Goal: Task Accomplishment & Management: Complete application form

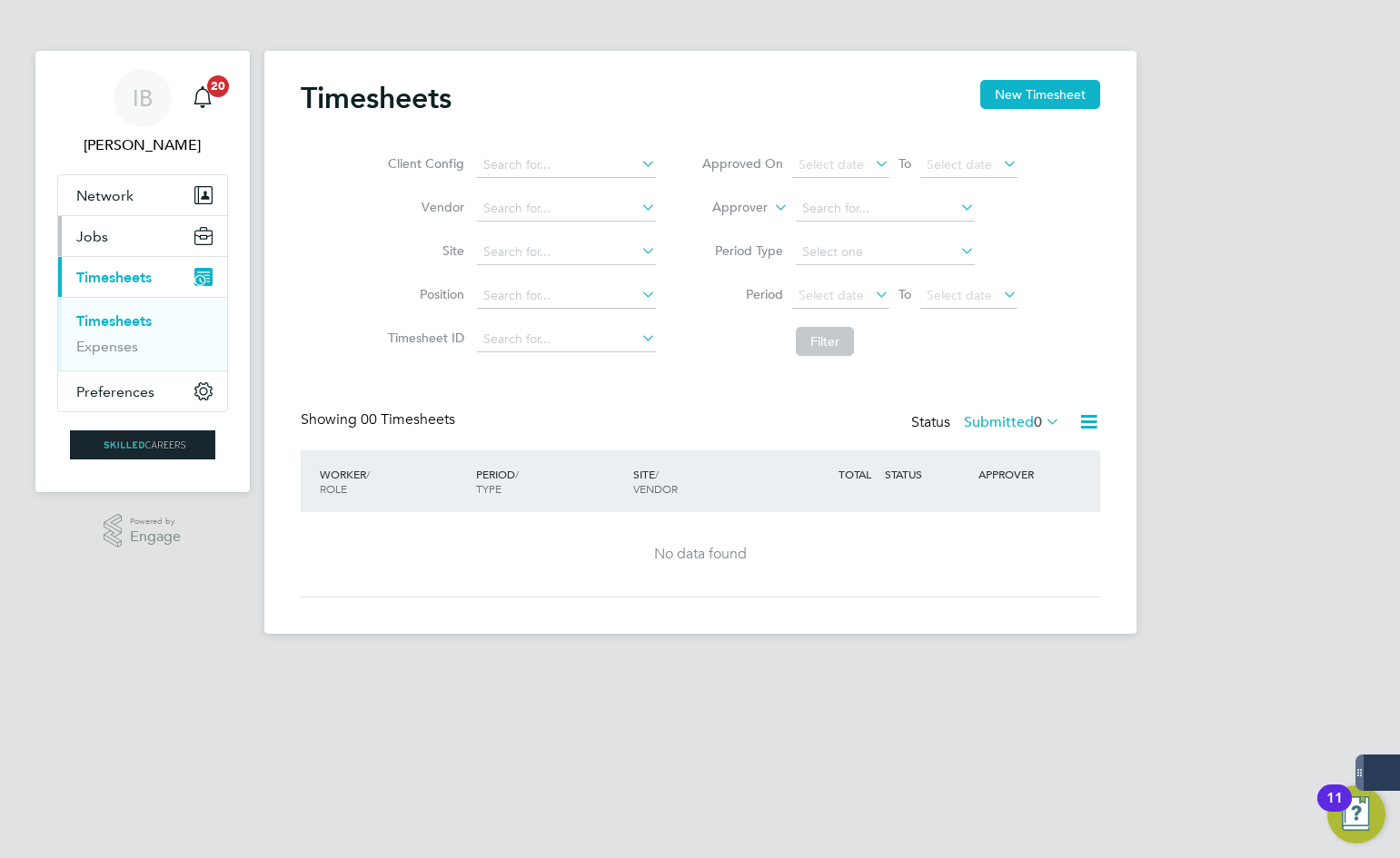
click at [167, 238] on button "Jobs" at bounding box center [142, 236] width 169 height 40
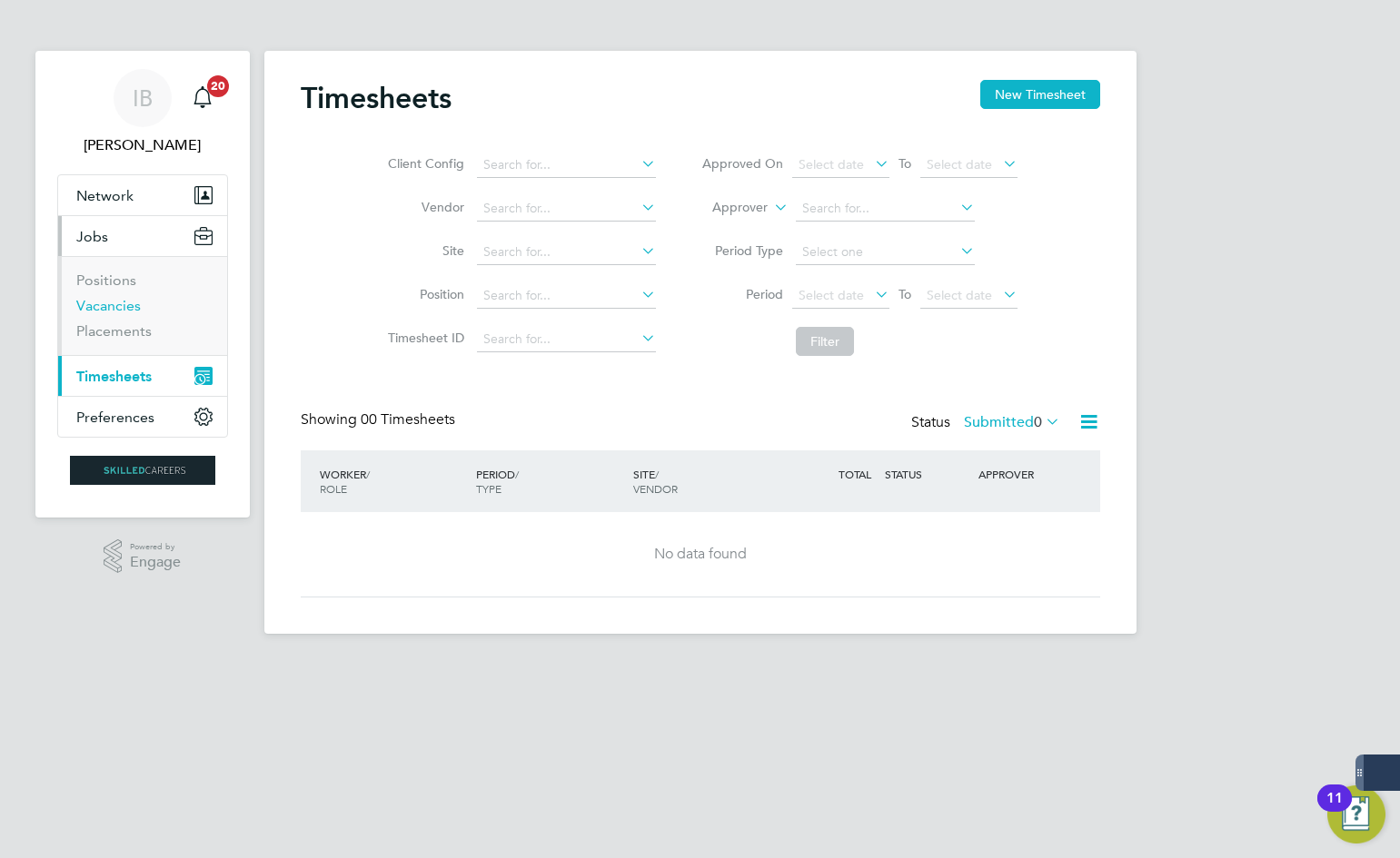
click at [129, 306] on link "Vacancies" at bounding box center [108, 305] width 65 height 17
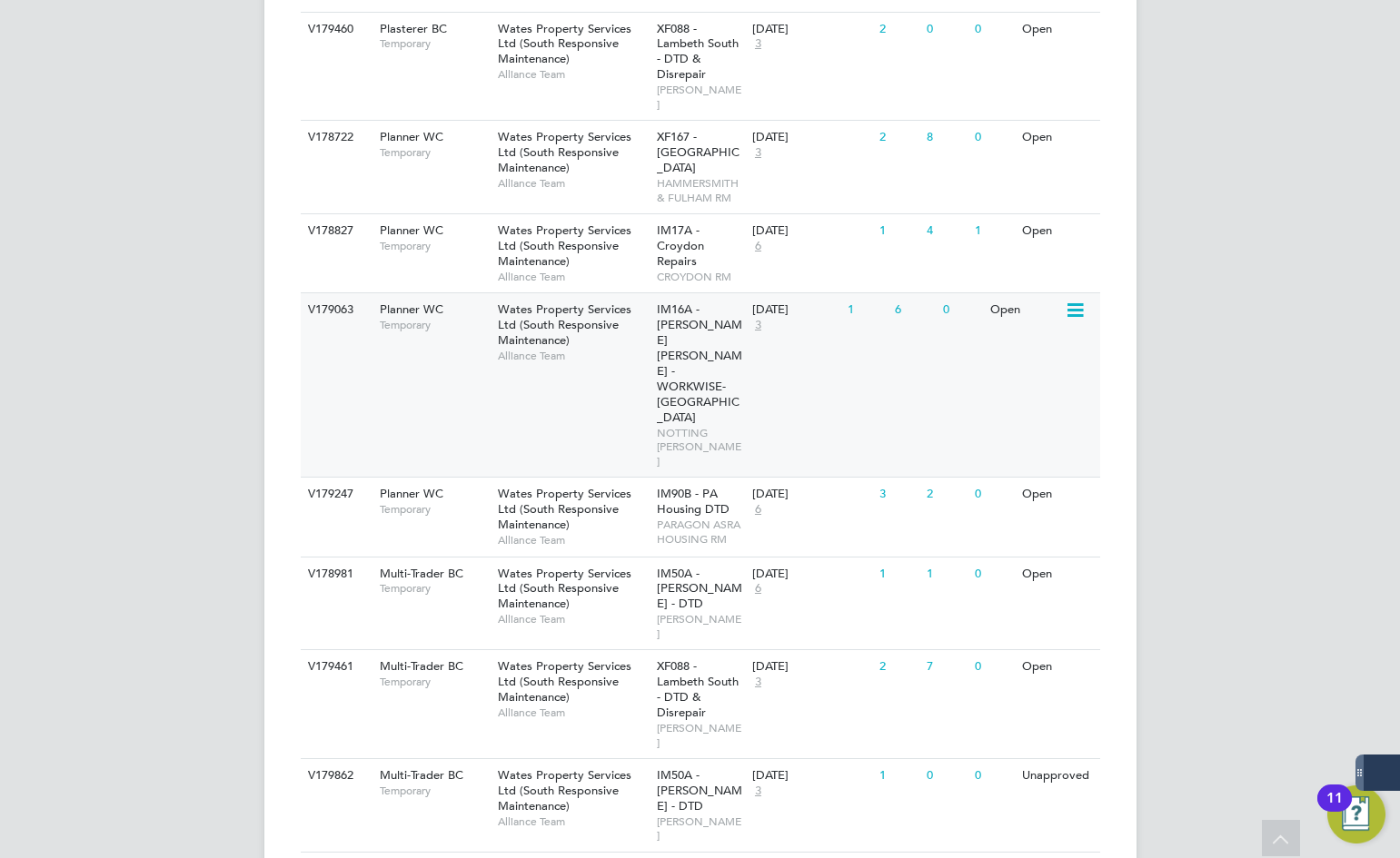
scroll to position [1181, 0]
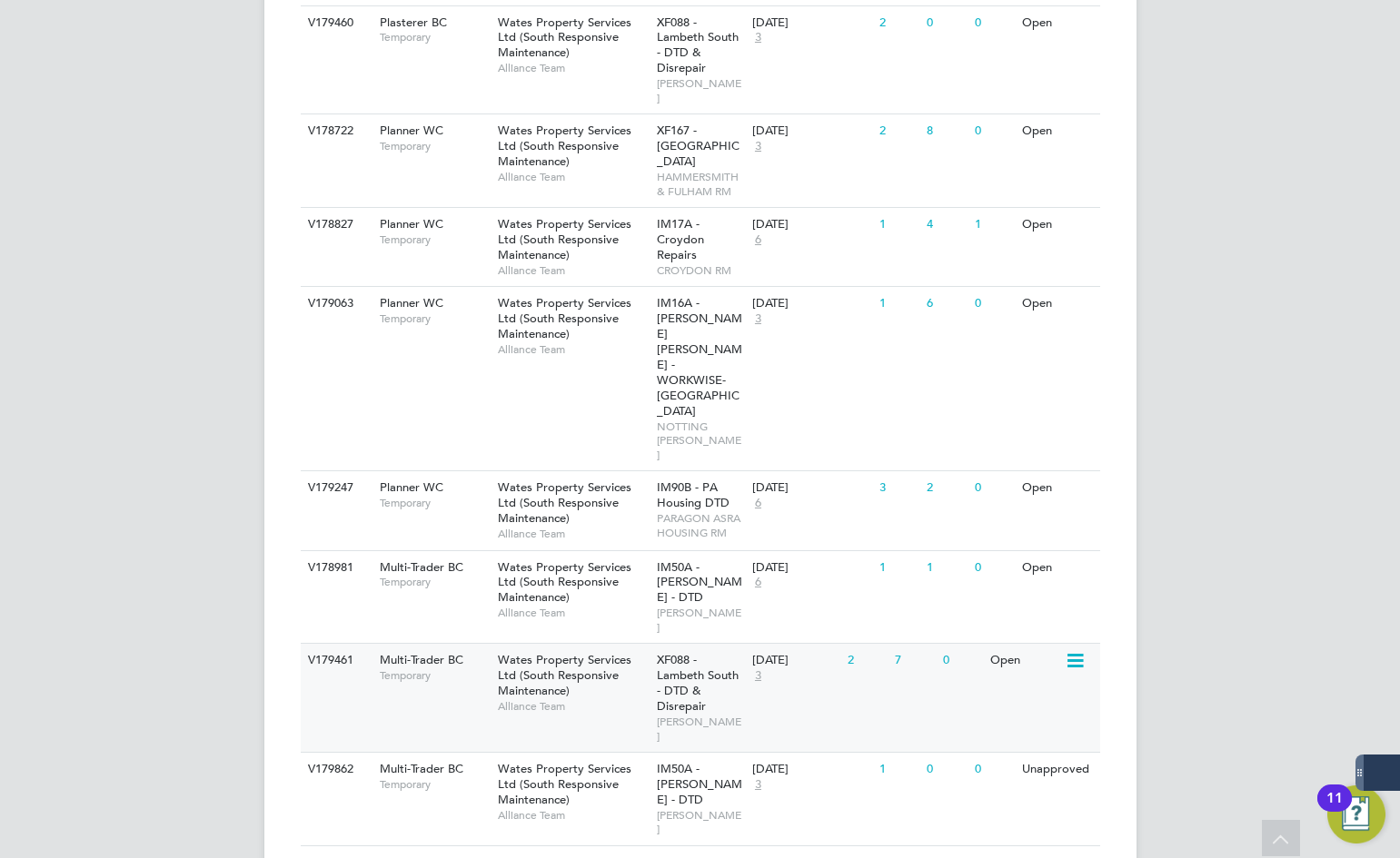
click at [421, 643] on div "V179461 Multi-Trader BC Temporary Wates Property Services Ltd (South Responsive…" at bounding box center [700, 697] width 799 height 109
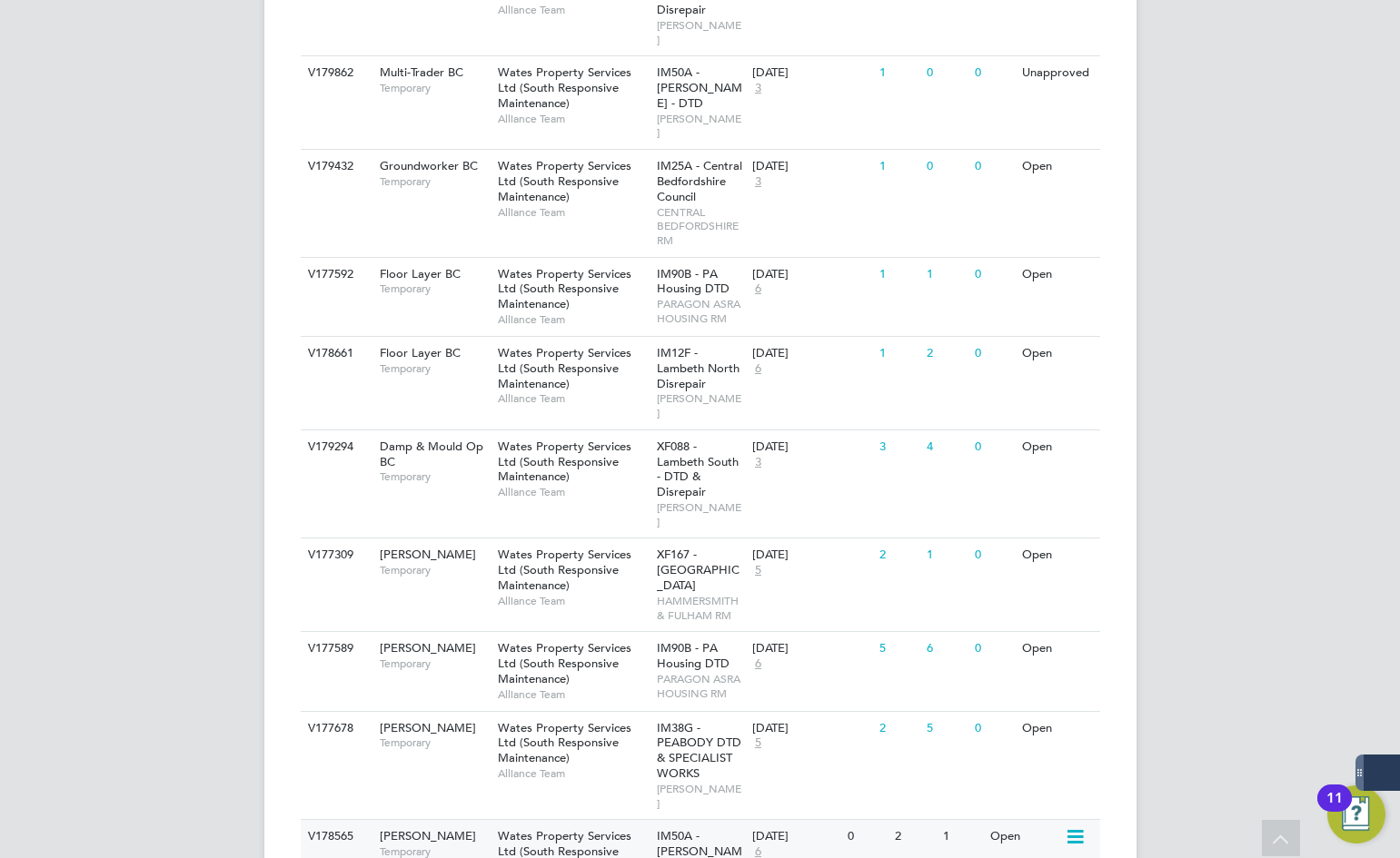
scroll to position [1907, 0]
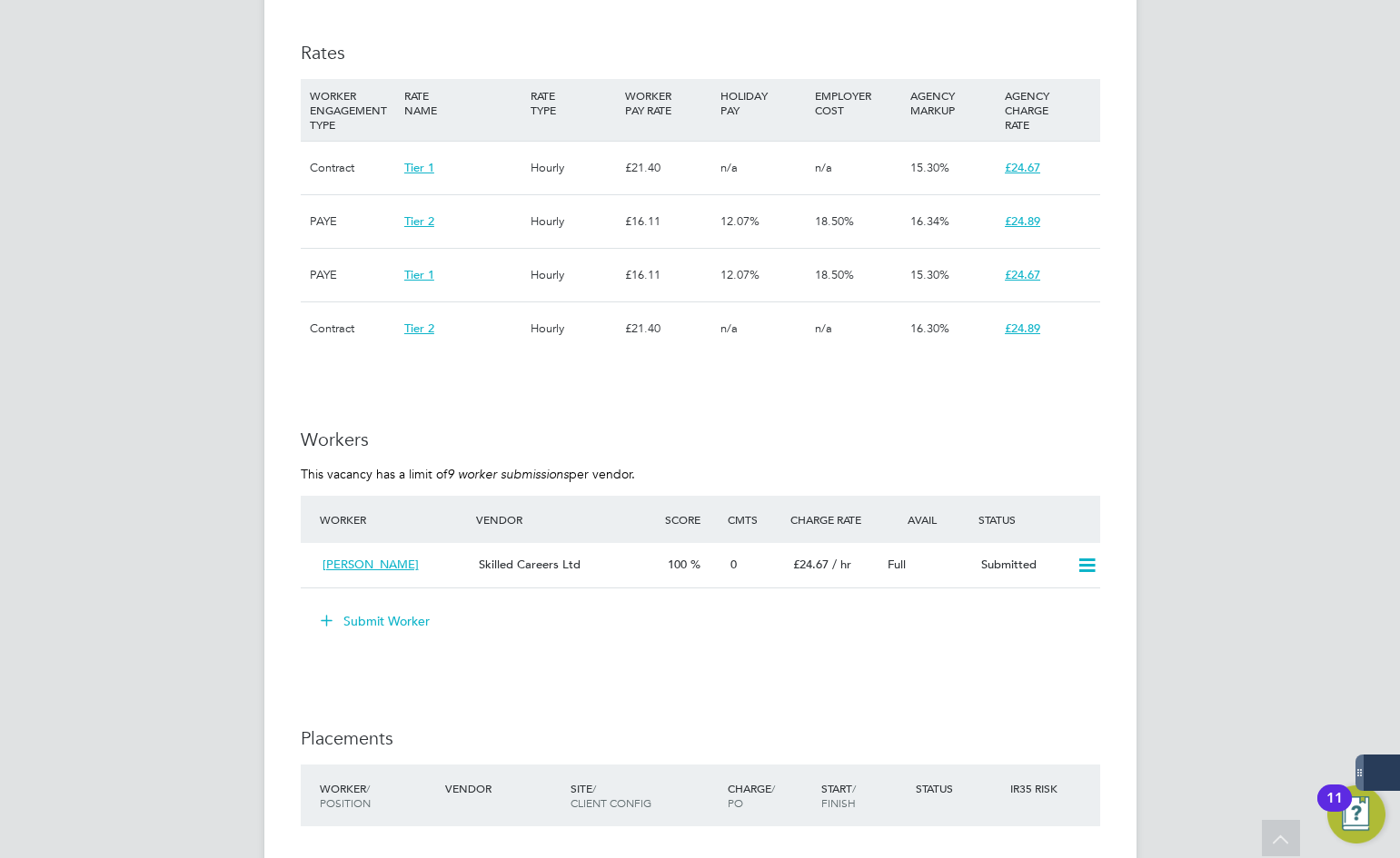
scroll to position [1181, 0]
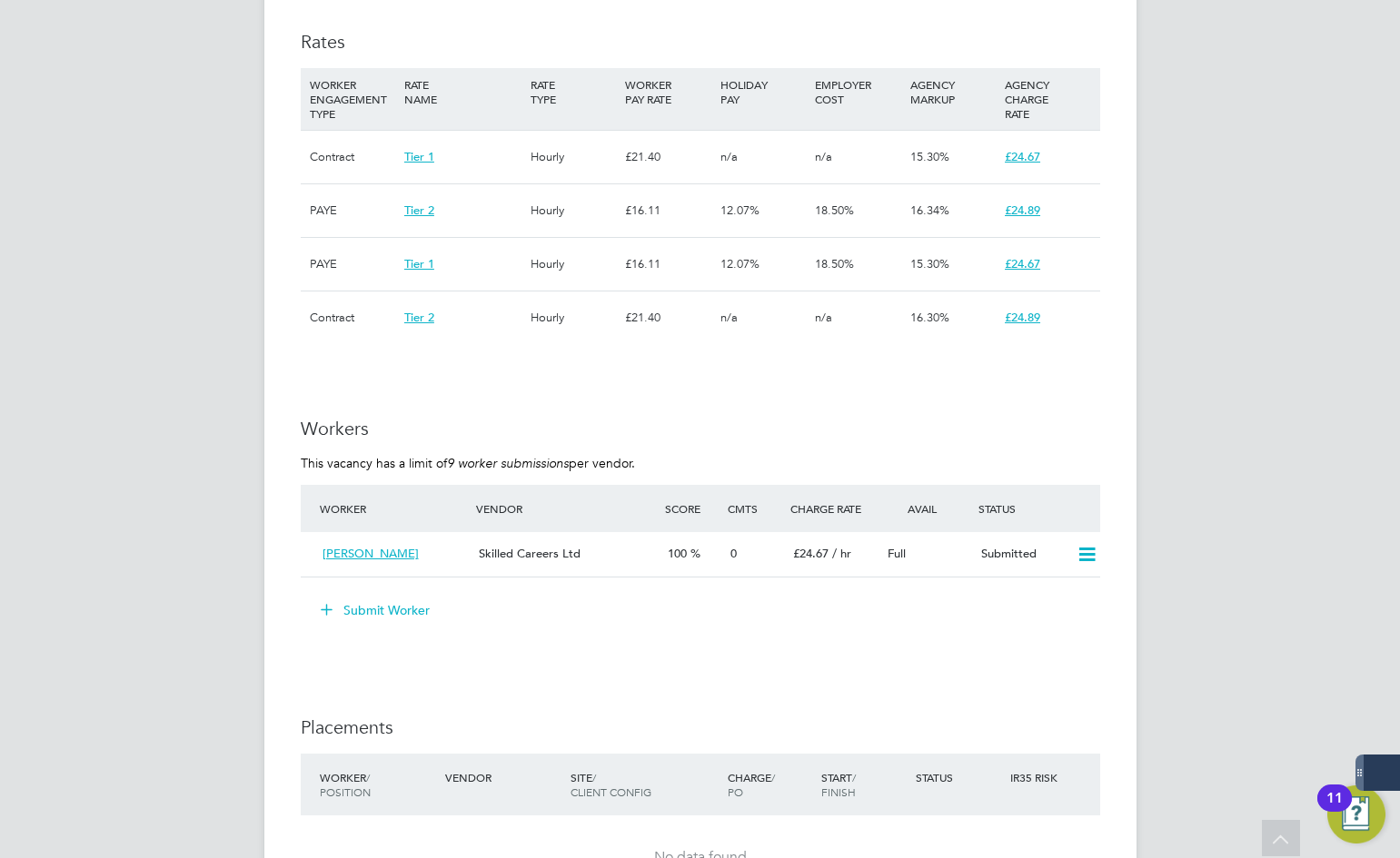
click at [365, 608] on button "Submit Worker" at bounding box center [376, 609] width 136 height 29
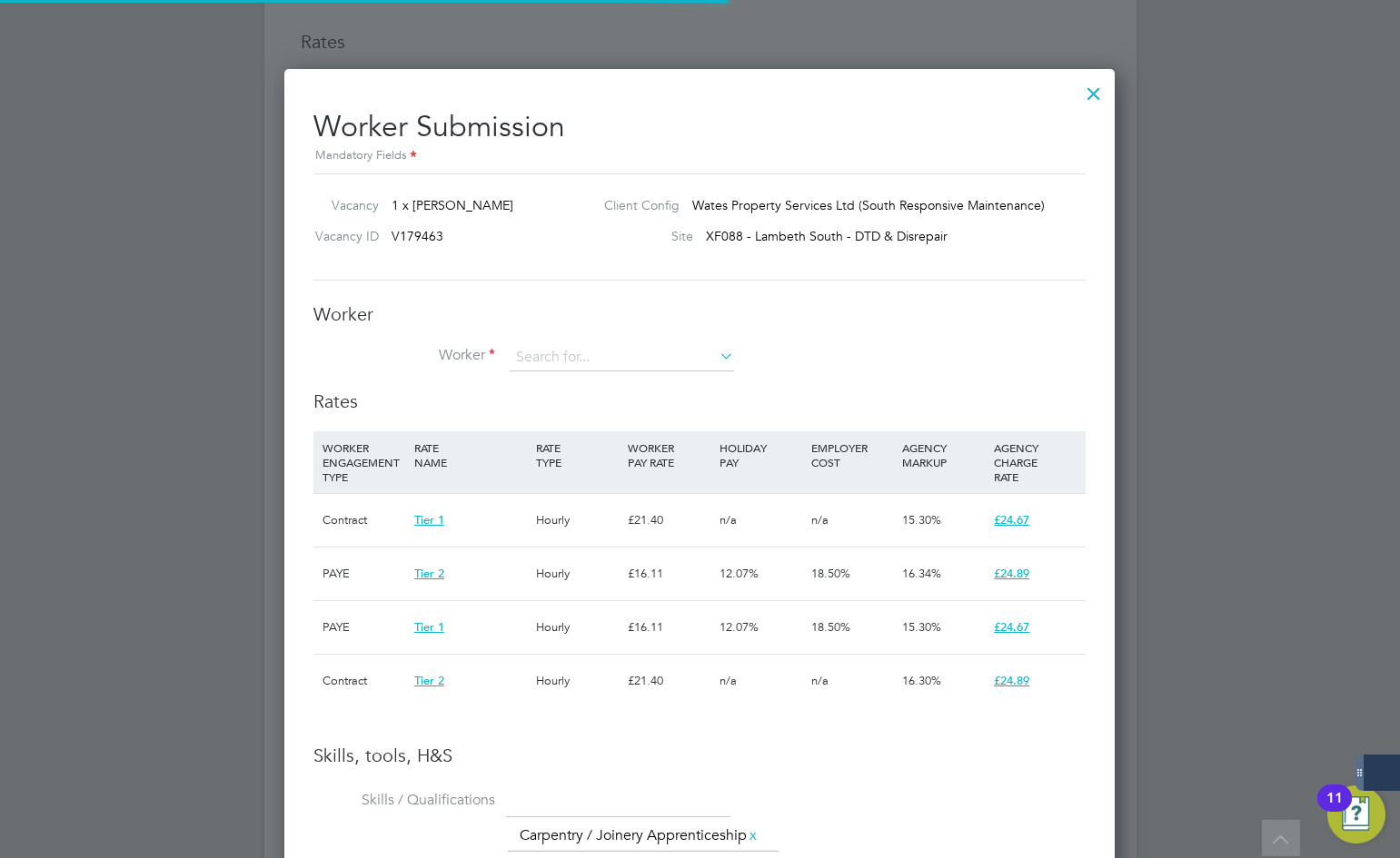
scroll to position [54, 124]
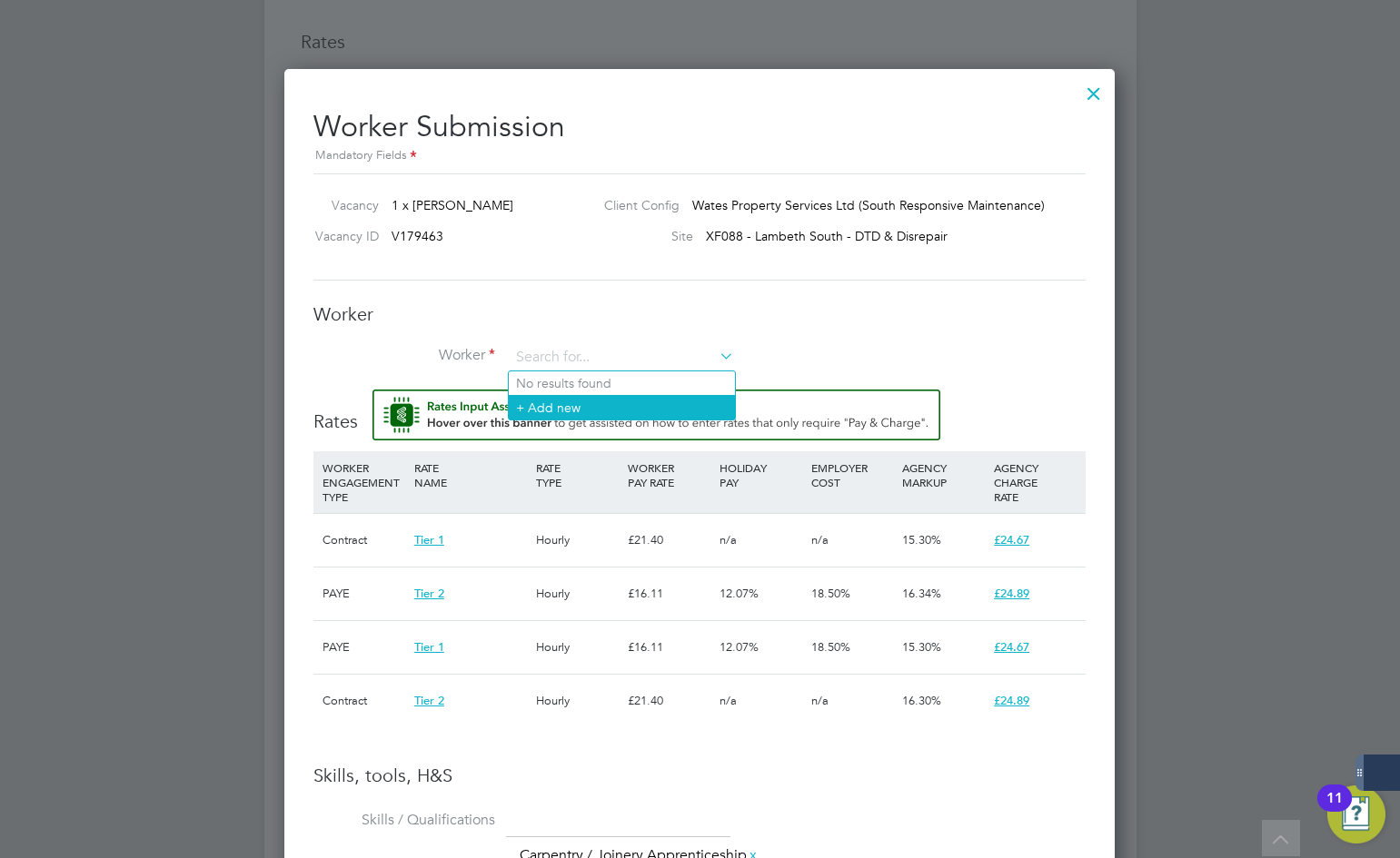
click at [563, 408] on li "+ Add new" at bounding box center [622, 407] width 226 height 25
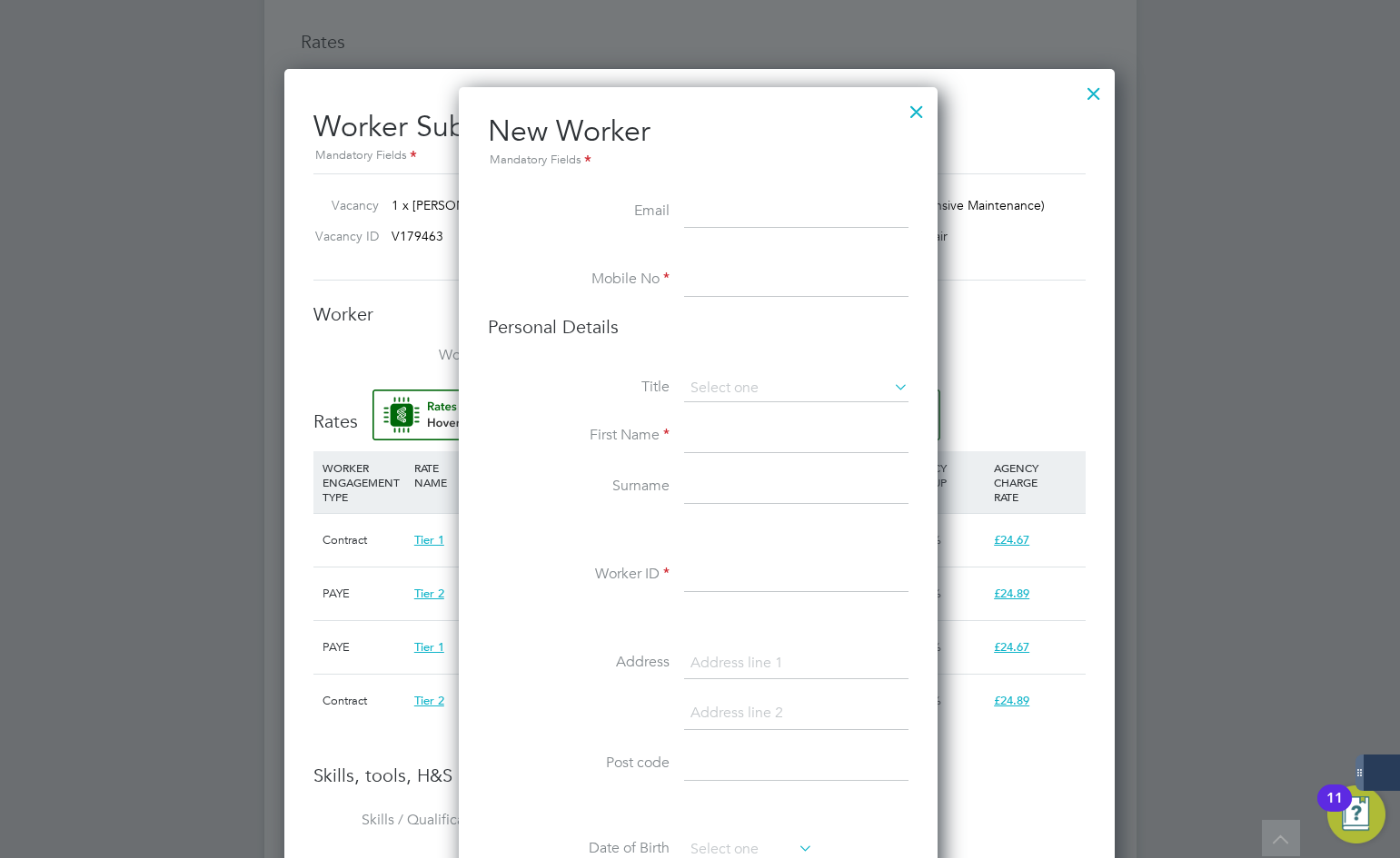
paste input "[EMAIL_ADDRESS][DOMAIN_NAME]"
type input "[EMAIL_ADDRESS][DOMAIN_NAME]"
click at [790, 271] on input at bounding box center [795, 281] width 225 height 33
paste input "[PHONE_NUMBER]"
type input "[PHONE_NUMBER]"
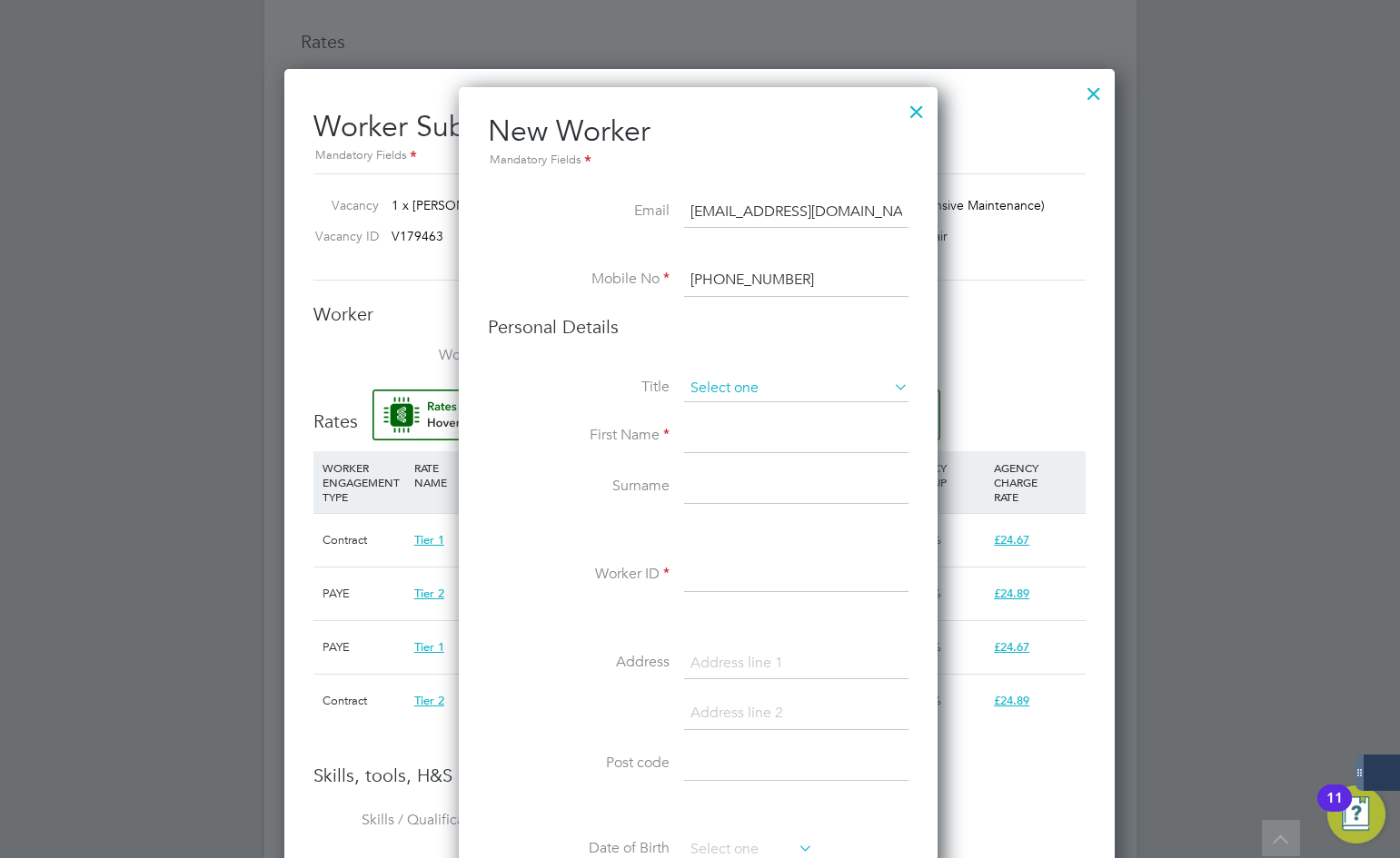
click at [725, 381] on input at bounding box center [795, 388] width 225 height 27
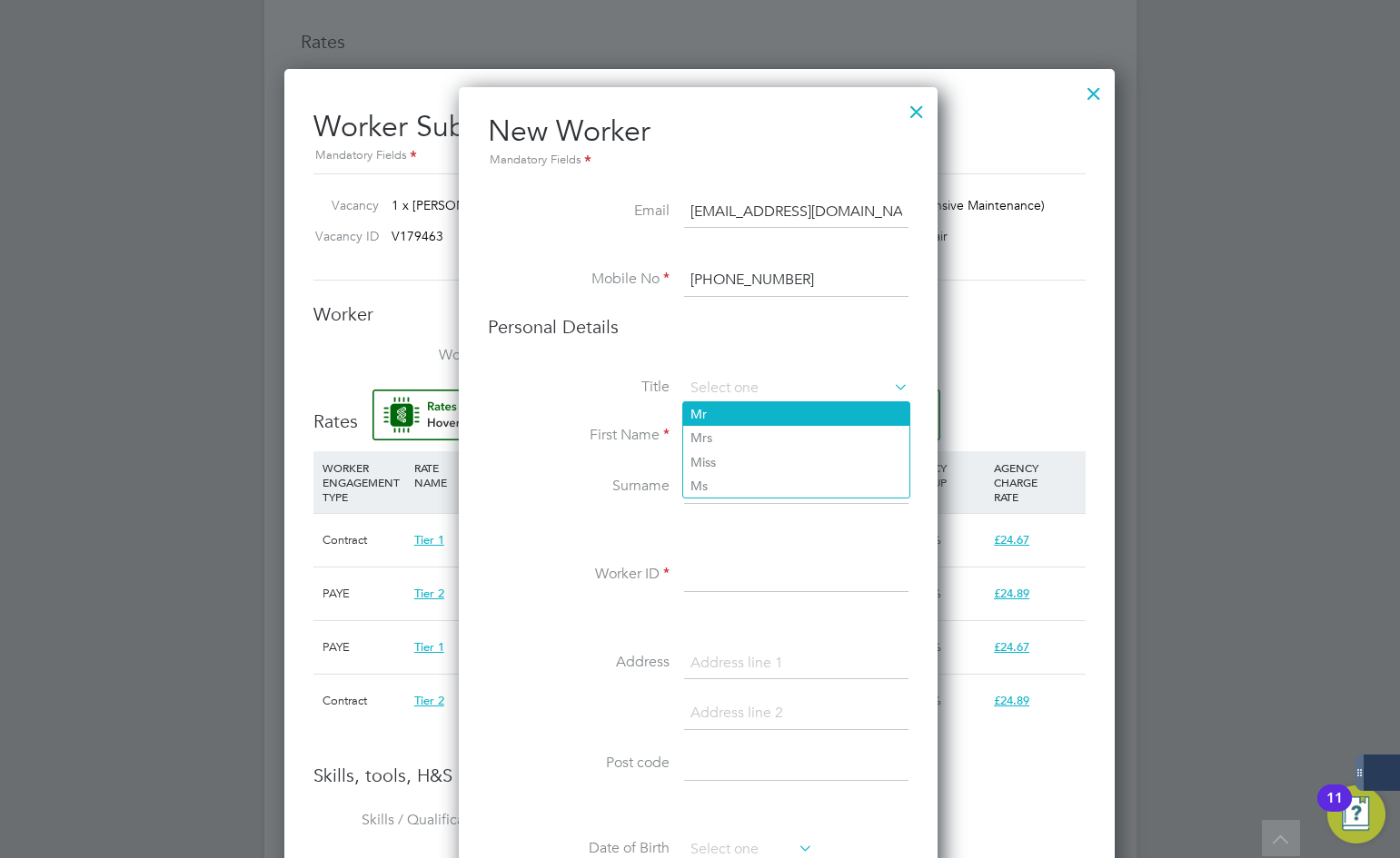
drag, startPoint x: 729, startPoint y: 399, endPoint x: 738, endPoint y: 420, distance: 22.8
click at [735, 410] on li "Mr" at bounding box center [796, 415] width 226 height 24
type input "Mr"
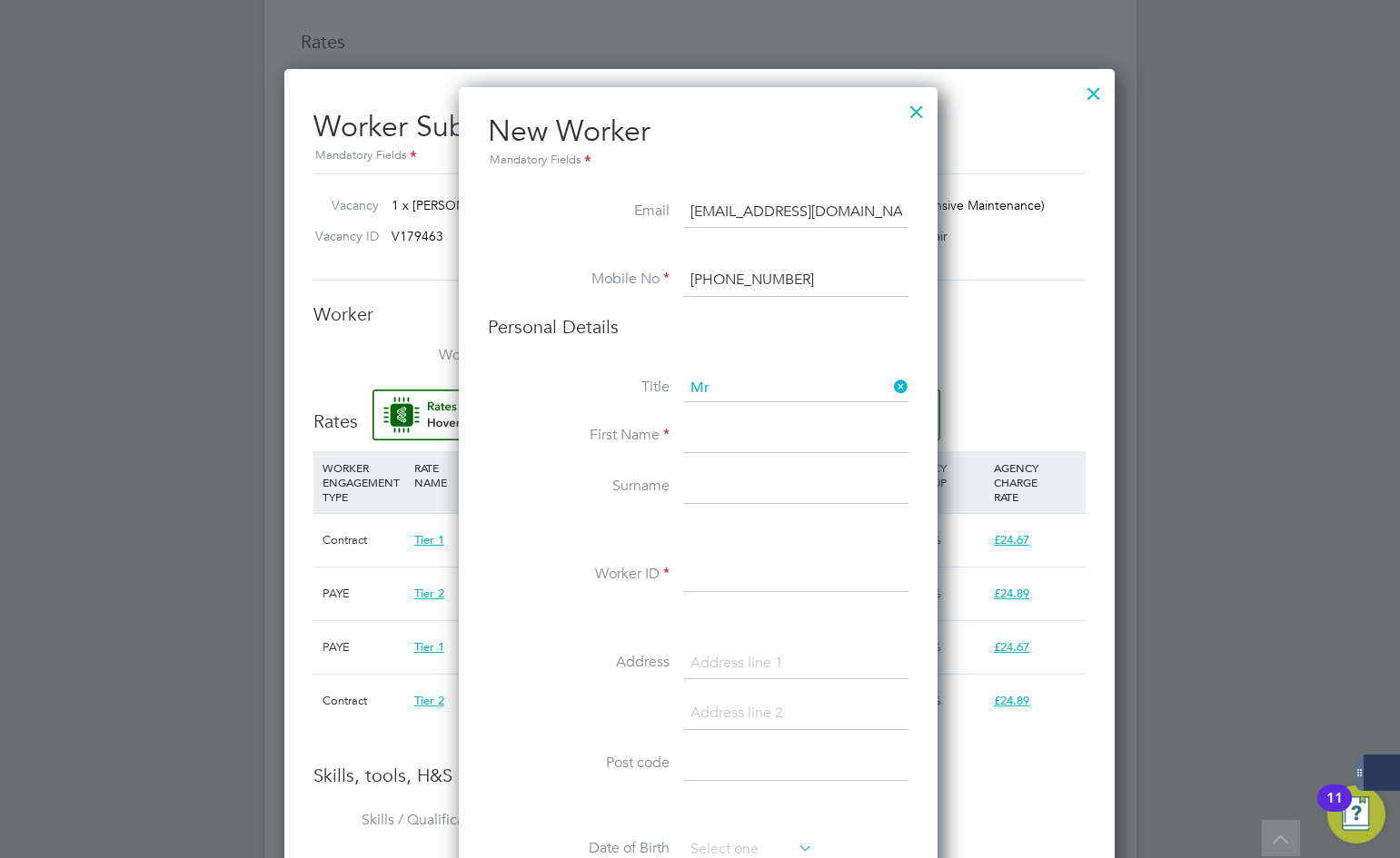
click at [733, 441] on input at bounding box center [795, 436] width 225 height 33
type input "[PERSON_NAME]"
click at [769, 490] on input at bounding box center [795, 487] width 225 height 33
type input "[PERSON_NAME]"
click at [740, 557] on div "Title Mr First Name [PERSON_NAME] Surname [PERSON_NAME] Worker ID Address Post …" at bounding box center [698, 704] width 421 height 659
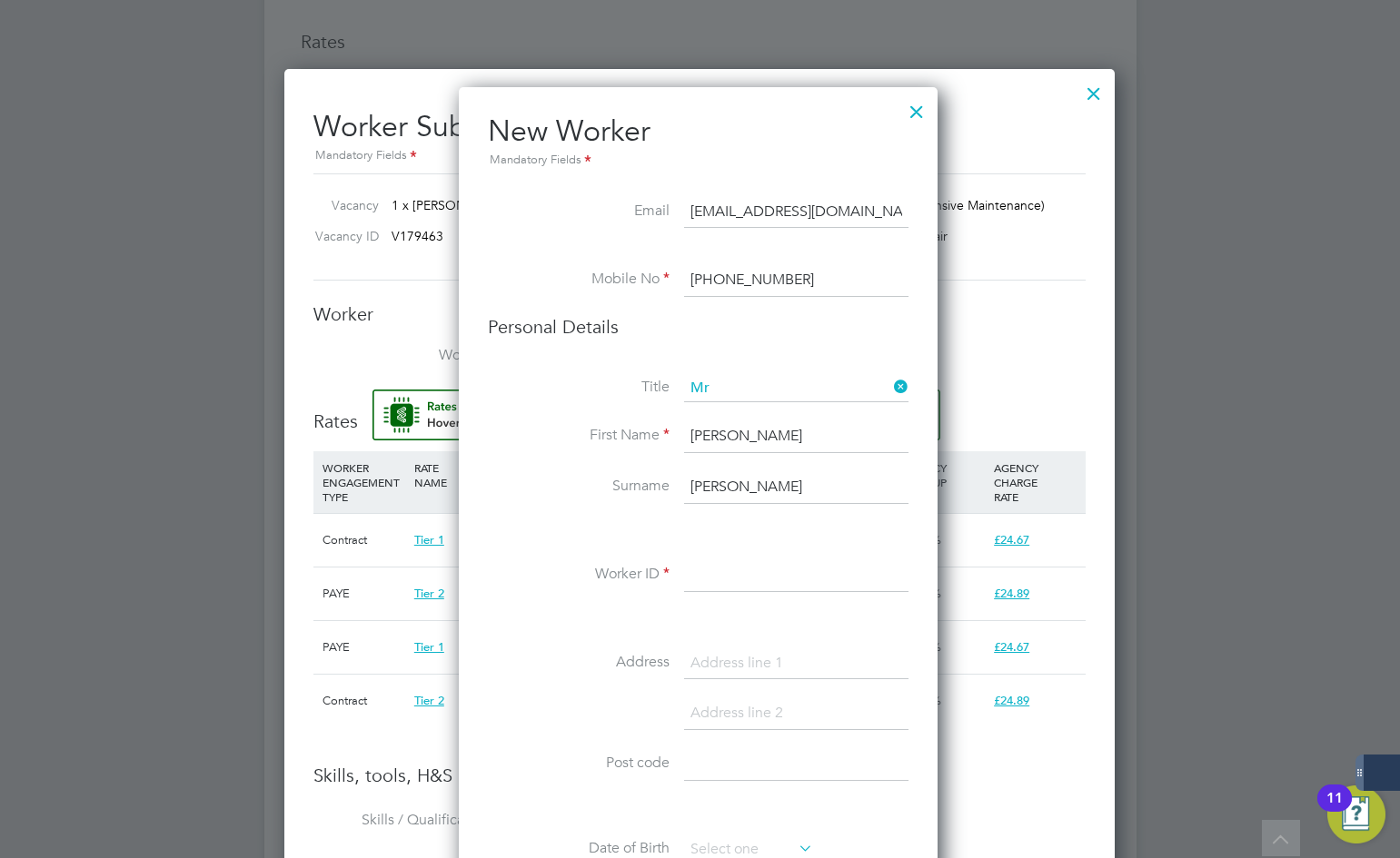
click at [748, 573] on input at bounding box center [795, 575] width 225 height 33
paste input "473824"
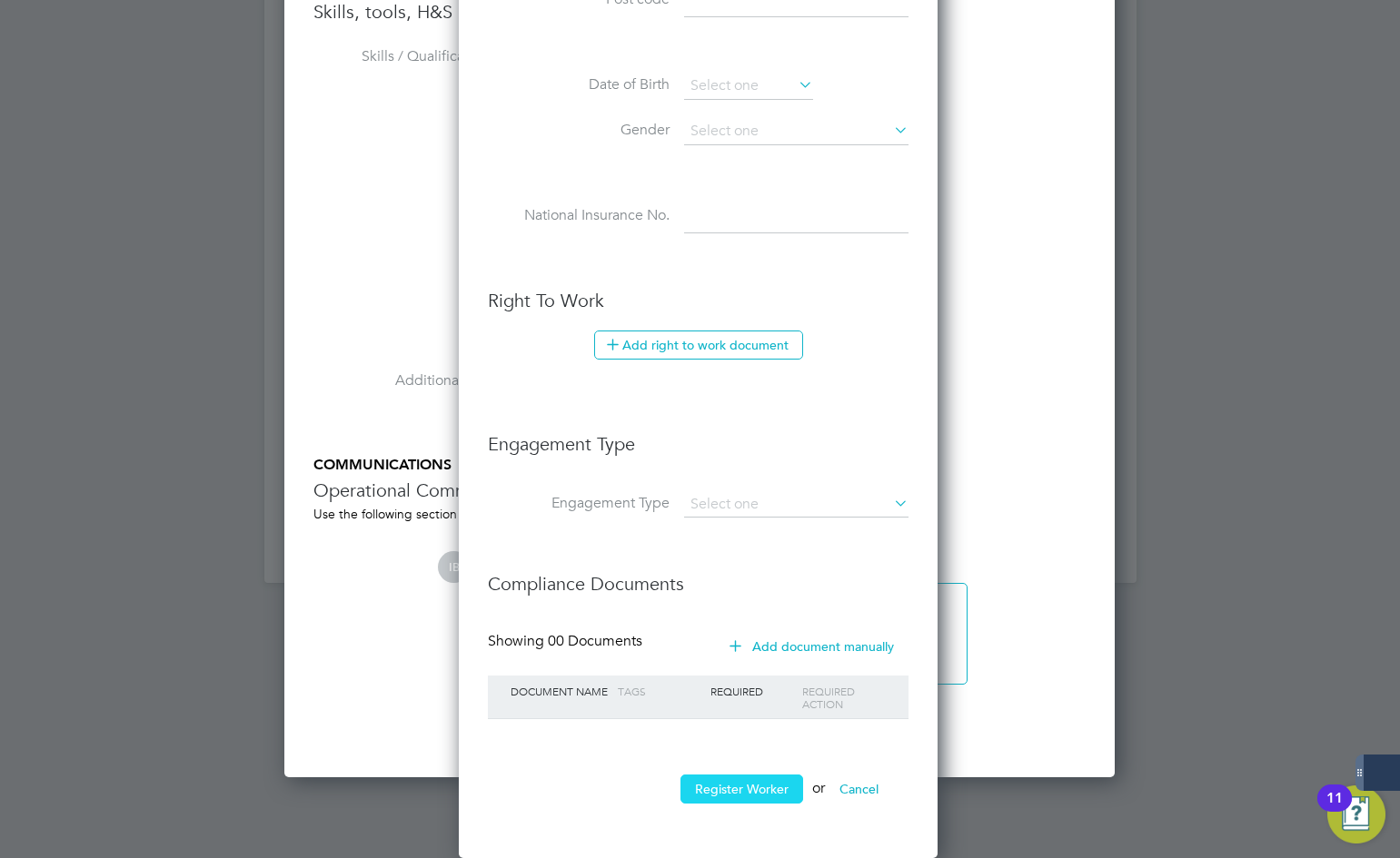
type input "473824"
click at [752, 789] on button "Register Worker" at bounding box center [741, 788] width 123 height 29
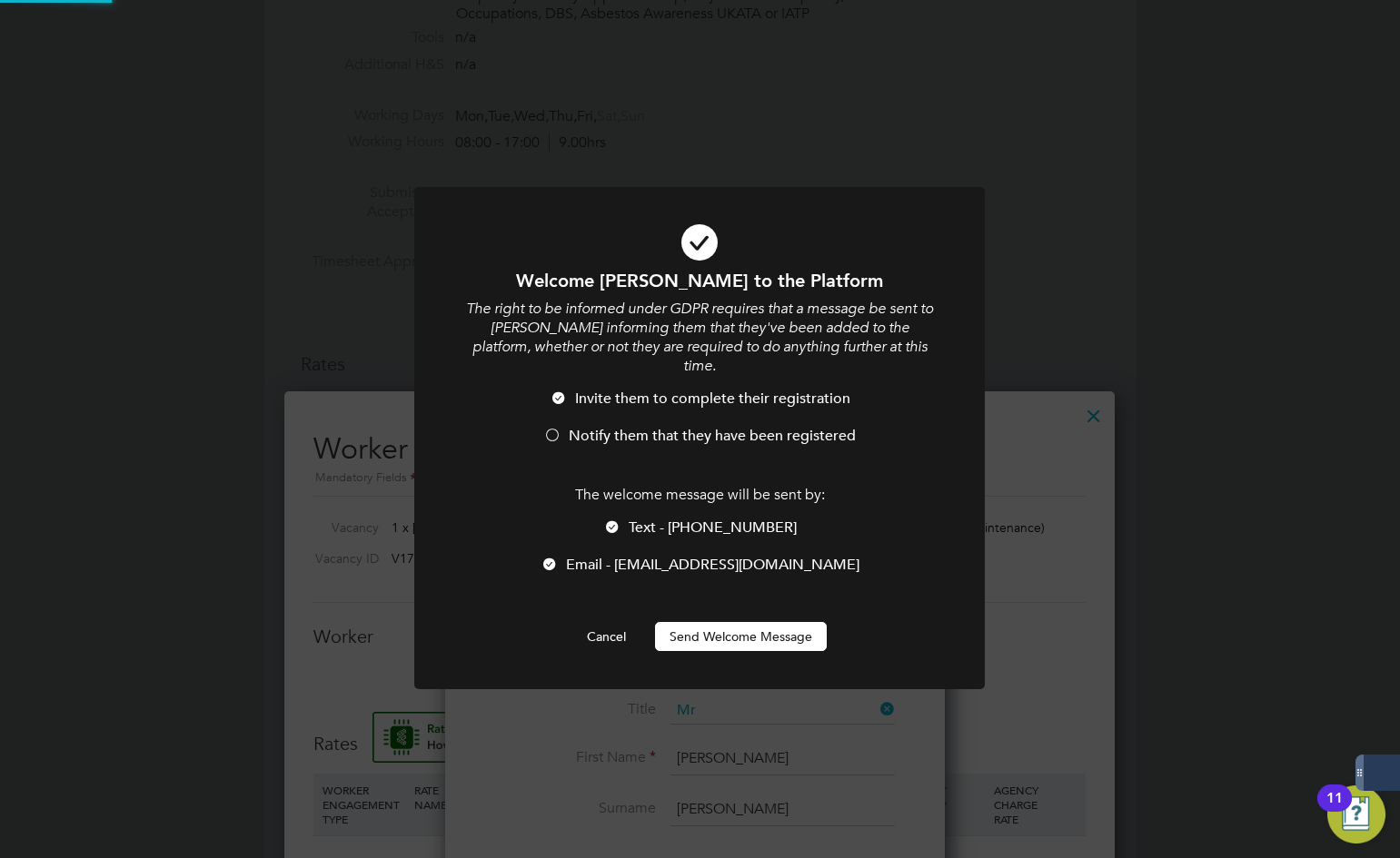
click at [765, 583] on div "Welcome [PERSON_NAME] to the Platform The right to be informed under GDPR requi…" at bounding box center [700, 459] width 473 height 383
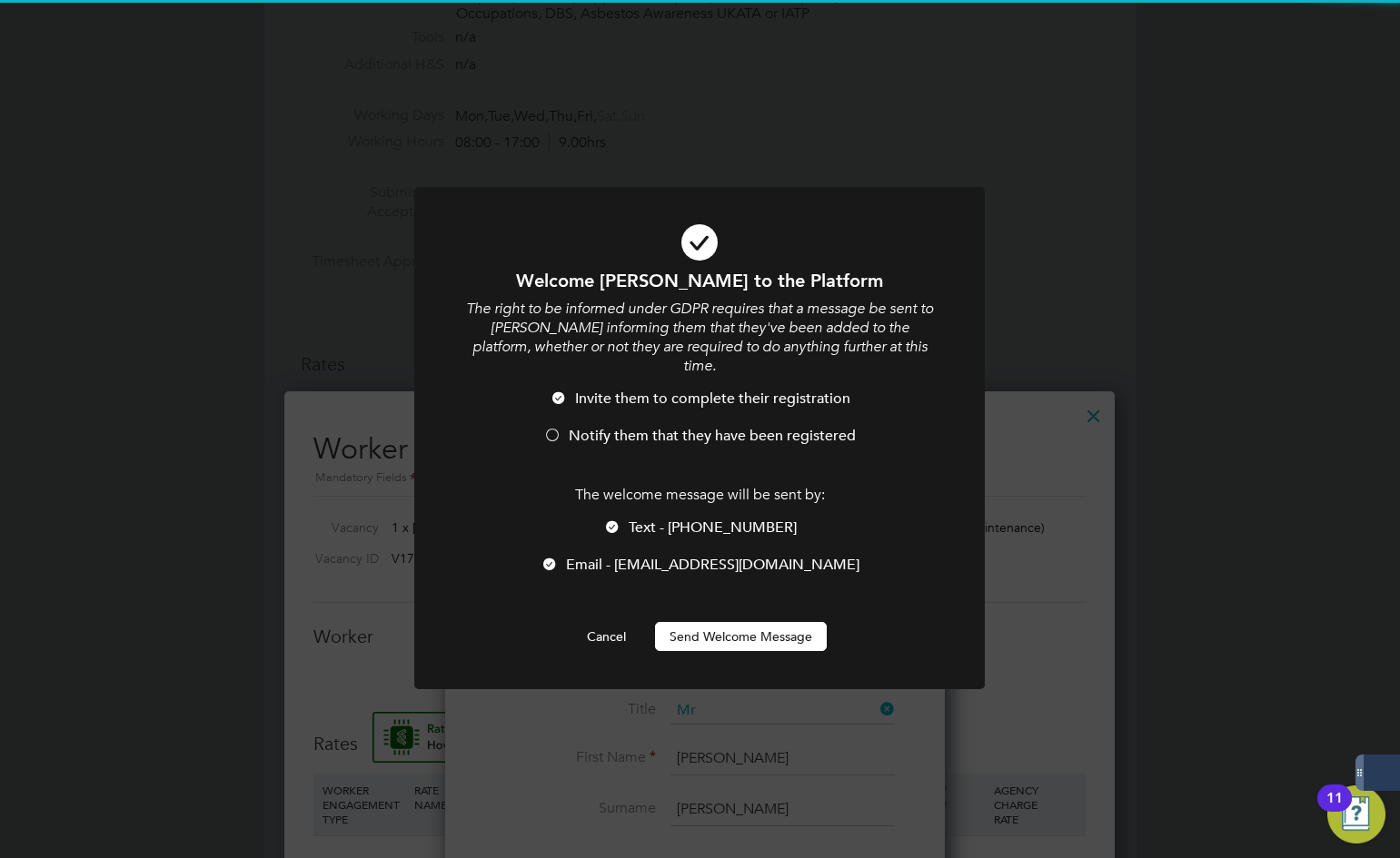
click at [772, 622] on button "Send Welcome Message" at bounding box center [740, 636] width 172 height 29
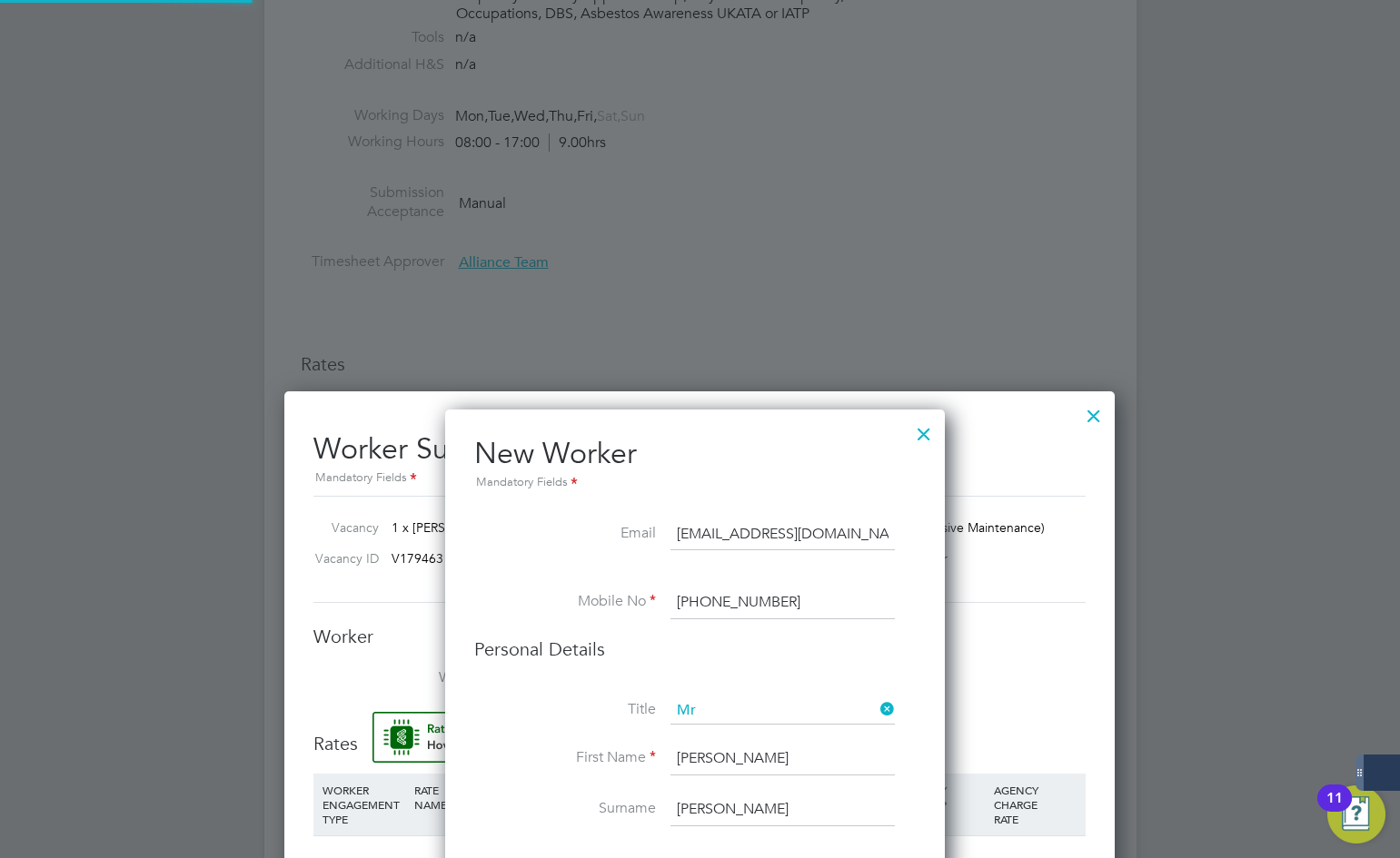
type input "[PERSON_NAME] (473824)"
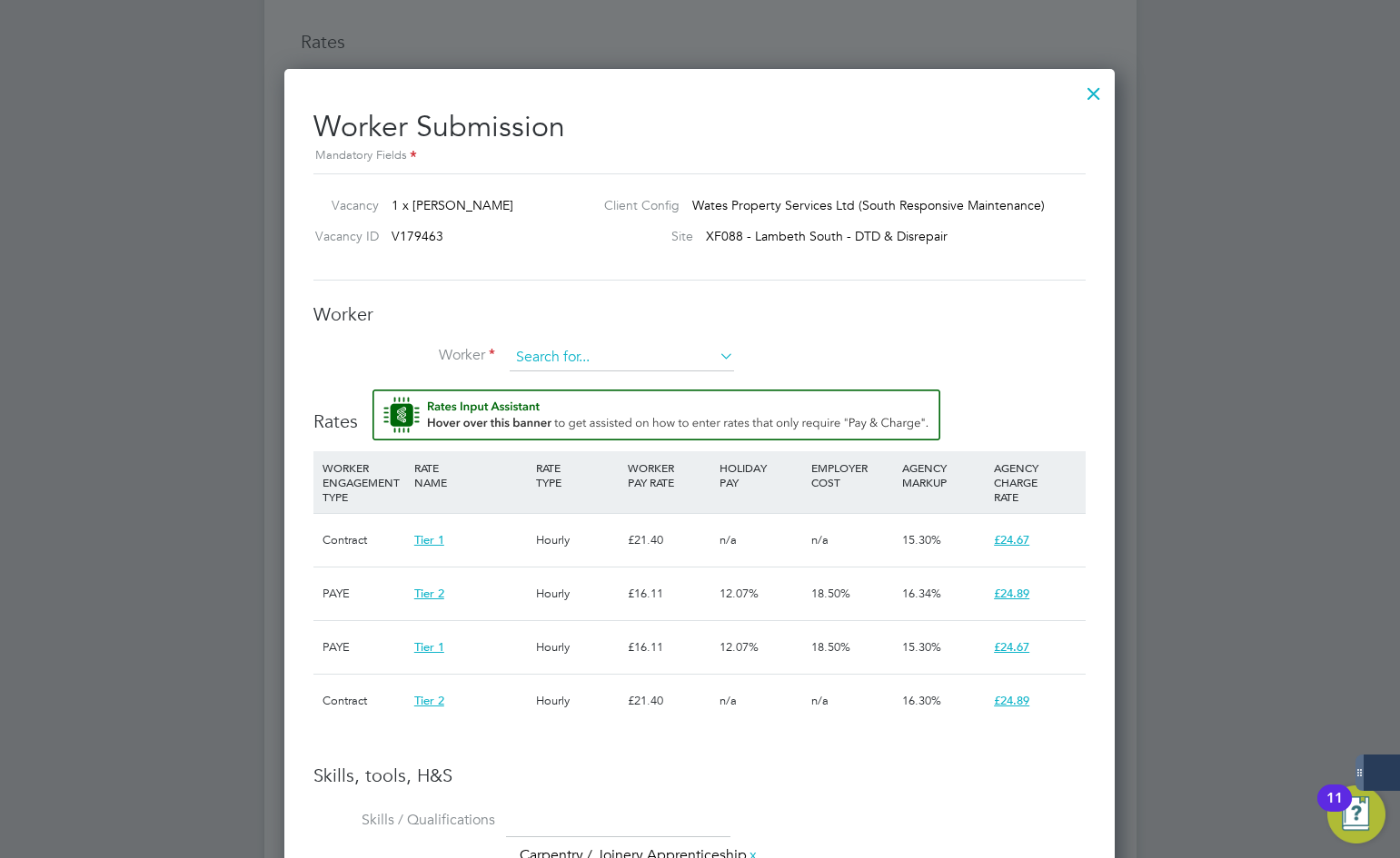
click at [623, 362] on input at bounding box center [622, 358] width 225 height 27
paste input "473824"
click at [628, 383] on b "473824" at bounding box center [650, 383] width 44 height 15
type input "[PERSON_NAME] (473824)"
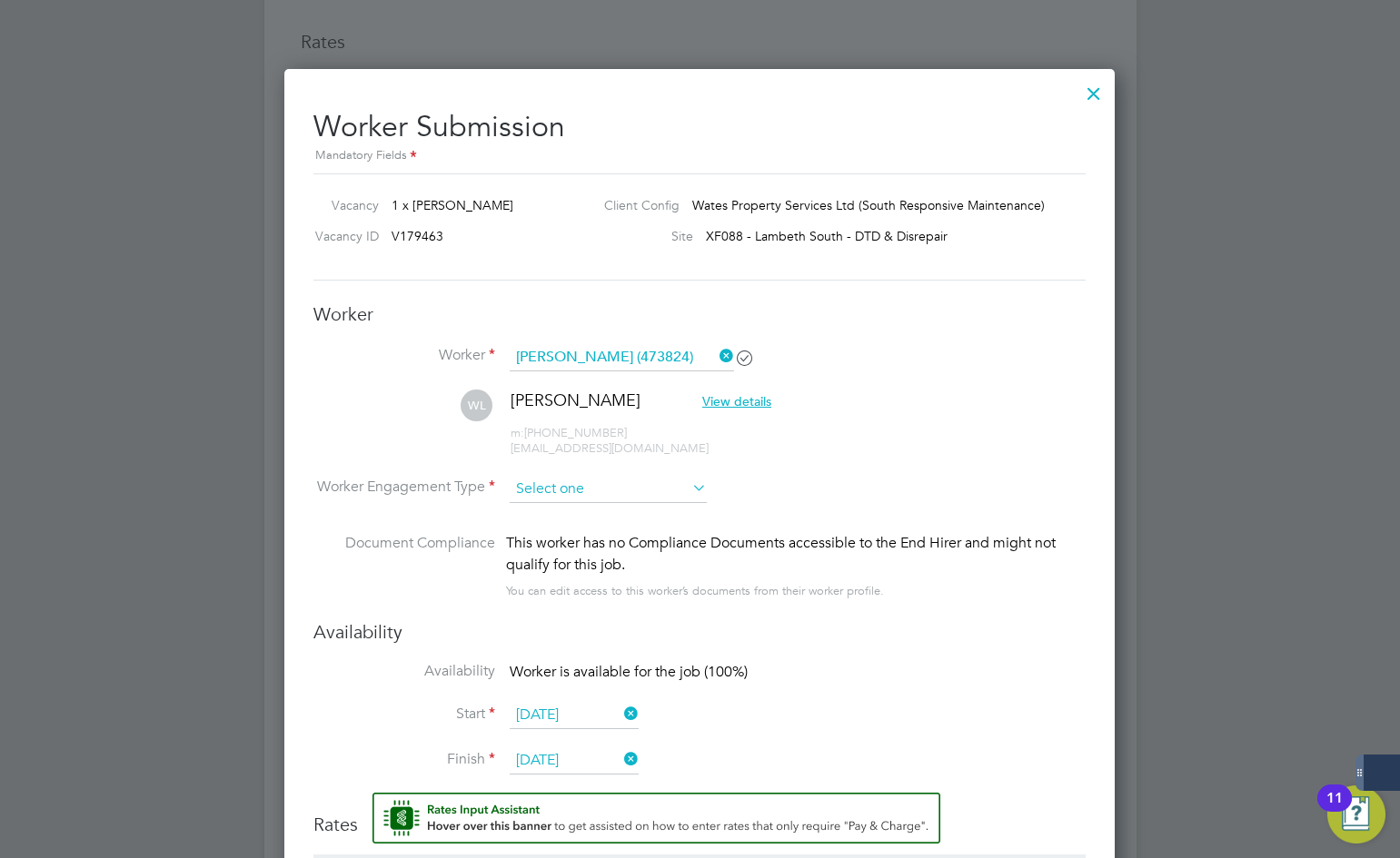
click at [584, 492] on input at bounding box center [608, 488] width 197 height 27
click at [590, 519] on li "Contract" at bounding box center [608, 515] width 199 height 24
type input "Contract"
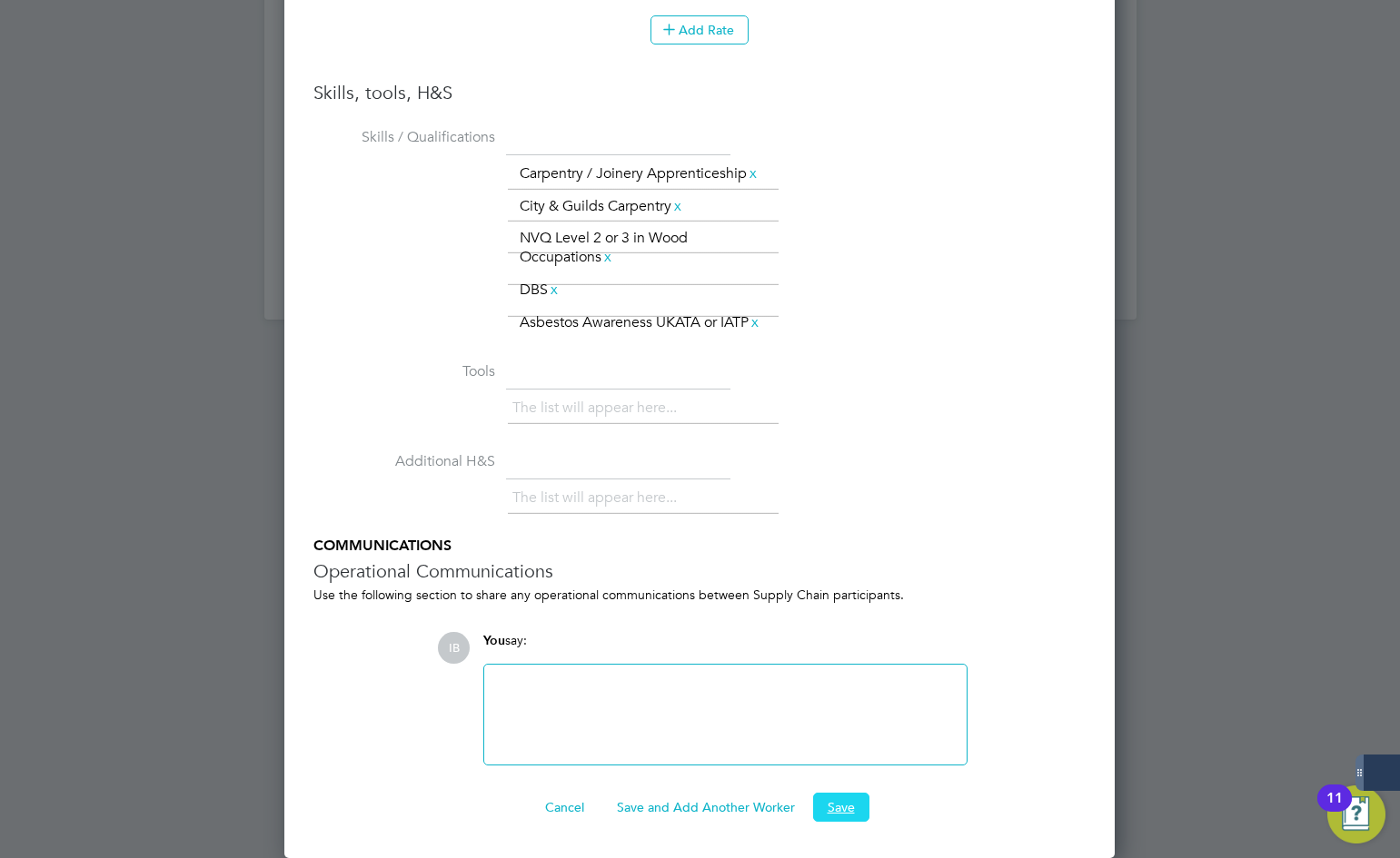
click at [843, 813] on button "Save" at bounding box center [841, 807] width 56 height 29
